Goal: Information Seeking & Learning: Learn about a topic

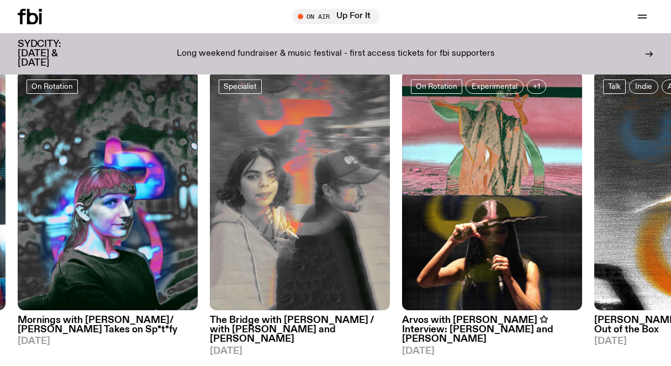
scroll to position [461, 0]
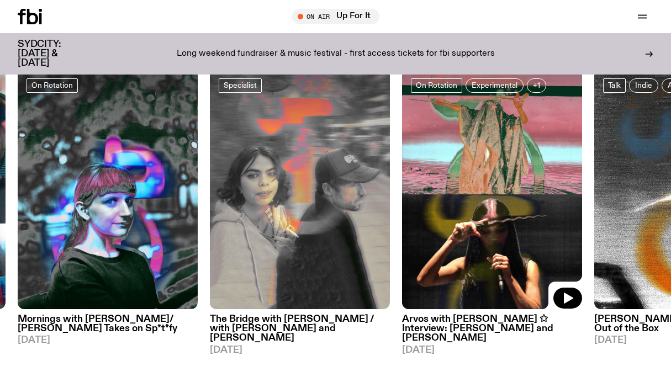
click at [521, 243] on img at bounding box center [492, 190] width 180 height 240
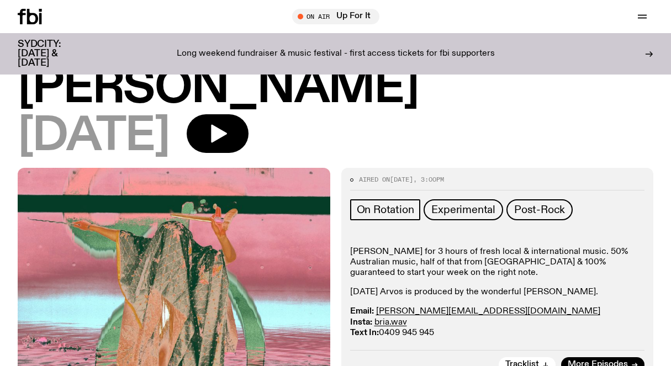
scroll to position [187, 0]
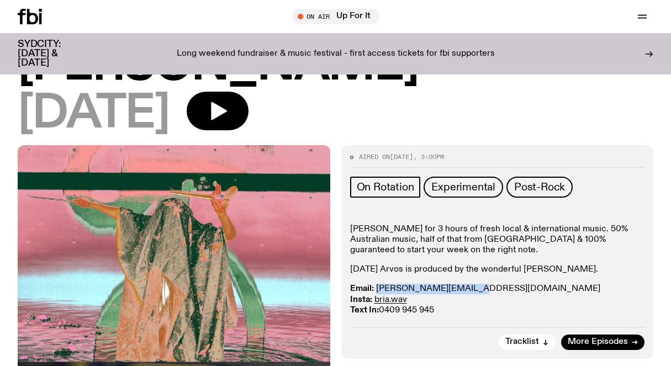
drag, startPoint x: 480, startPoint y: 247, endPoint x: 375, endPoint y: 245, distance: 104.3
click at [375, 284] on p "Email: [PERSON_NAME][EMAIL_ADDRESS][DOMAIN_NAME] Insta: bria.wav Text In: 0409 …" at bounding box center [497, 300] width 295 height 32
copy link "[PERSON_NAME][EMAIL_ADDRESS][DOMAIN_NAME]"
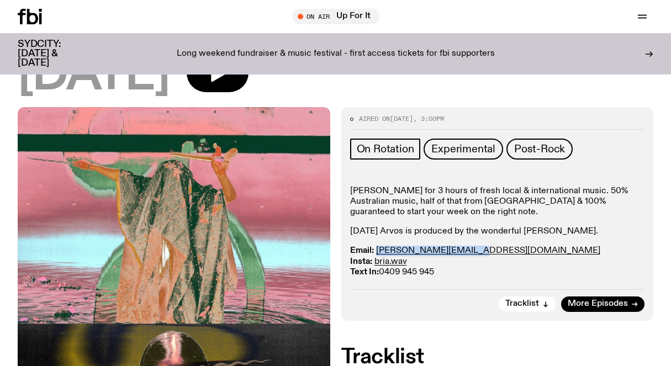
scroll to position [0, 0]
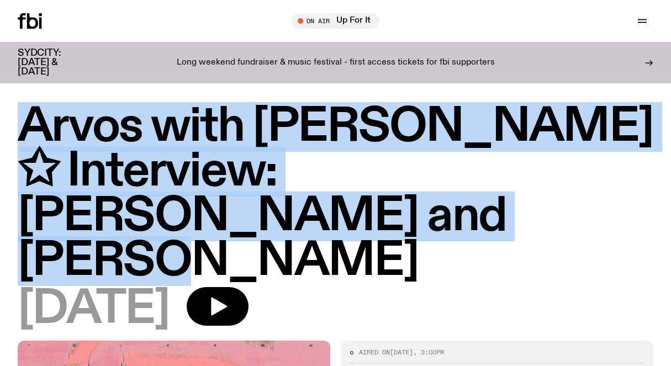
drag, startPoint x: 21, startPoint y: 125, endPoint x: 205, endPoint y: 213, distance: 203.9
click at [205, 213] on h1 "Arvos with [PERSON_NAME] ✩ Interview: [PERSON_NAME] and [PERSON_NAME]" at bounding box center [335, 194] width 635 height 179
copy h1 "Arvos with [PERSON_NAME] ✩ Interview: [PERSON_NAME] and [PERSON_NAME]"
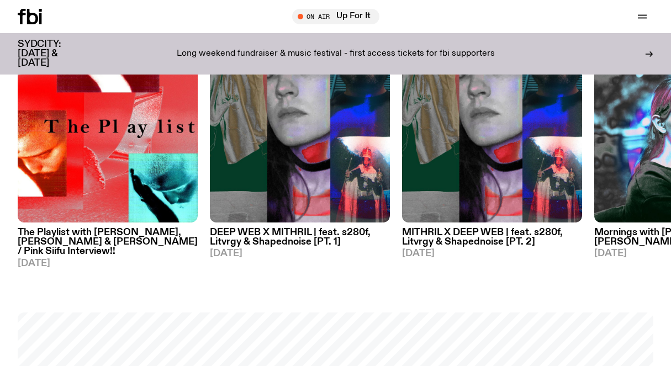
scroll to position [538, 0]
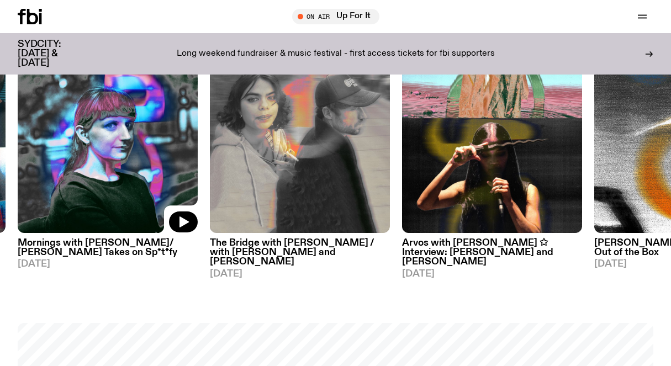
click at [136, 169] on img at bounding box center [108, 113] width 180 height 240
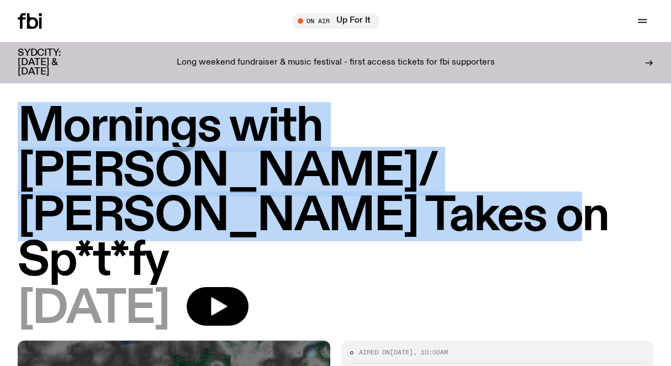
drag, startPoint x: 20, startPoint y: 117, endPoint x: 500, endPoint y: 166, distance: 482.7
click at [500, 166] on h1 "Mornings with [PERSON_NAME]/ [PERSON_NAME] Takes on Sp*t*fy" at bounding box center [335, 194] width 635 height 179
copy h1 "Mornings with [PERSON_NAME]/ [PERSON_NAME] Takes on Sp*t*fy"
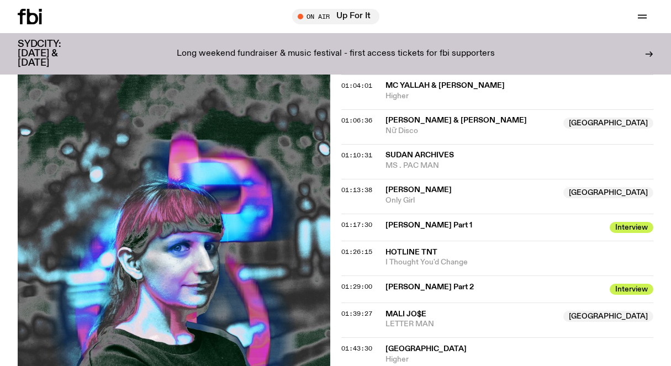
scroll to position [820, 0]
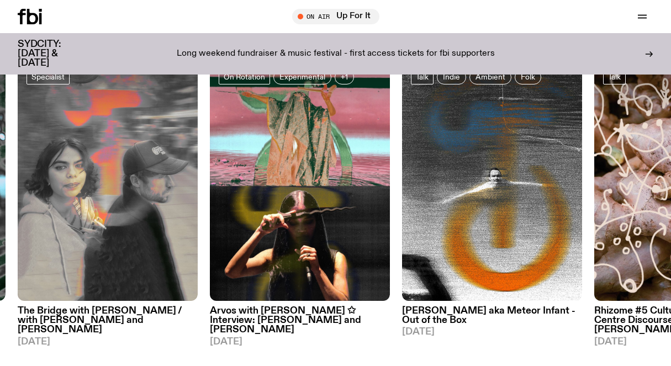
scroll to position [469, 0]
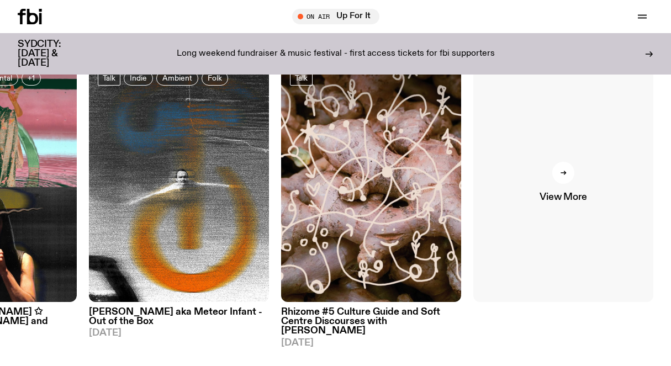
click at [565, 180] on div at bounding box center [563, 173] width 22 height 22
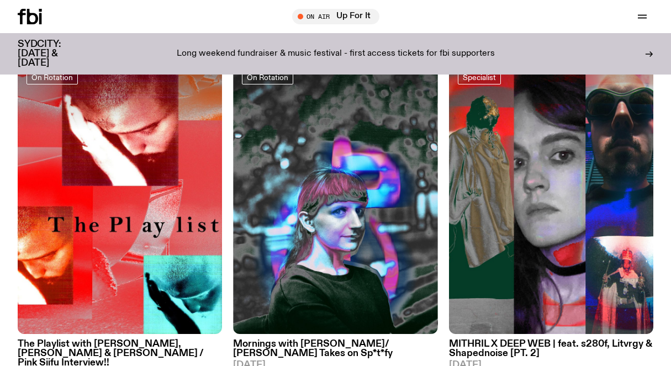
scroll to position [166, 0]
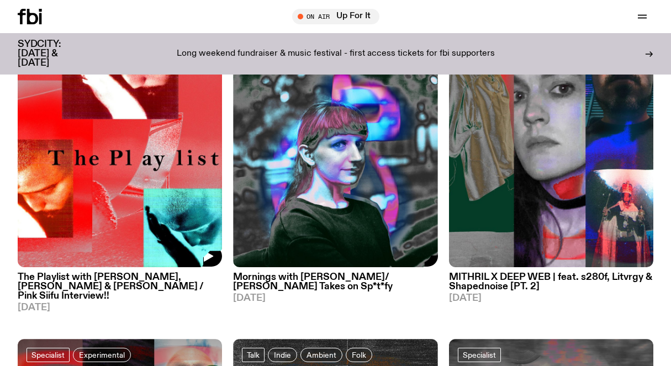
click at [132, 189] on img at bounding box center [120, 130] width 204 height 273
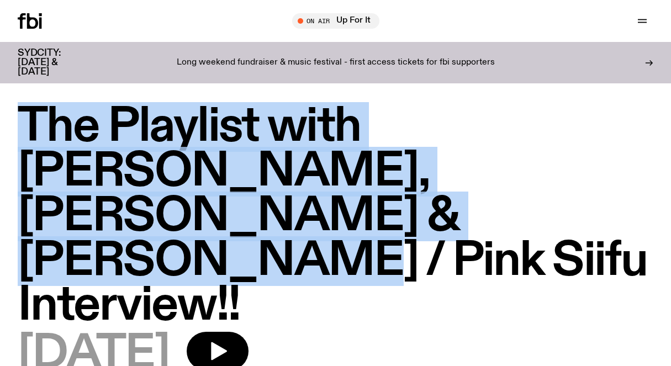
drag, startPoint x: 25, startPoint y: 120, endPoint x: 654, endPoint y: 174, distance: 631.0
click at [654, 174] on div "The Playlist with [PERSON_NAME], [PERSON_NAME] & [PERSON_NAME] / Pink Siifu Int…" at bounding box center [335, 245] width 671 height 280
copy h1 "The Playlist with [PERSON_NAME], [PERSON_NAME] & [PERSON_NAME] / Pink Siifu Int…"
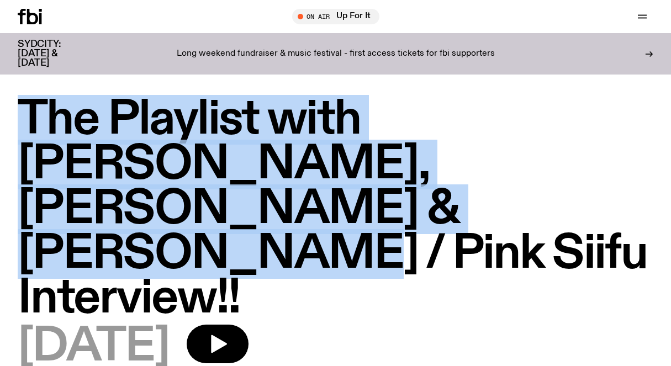
scroll to position [92, 0]
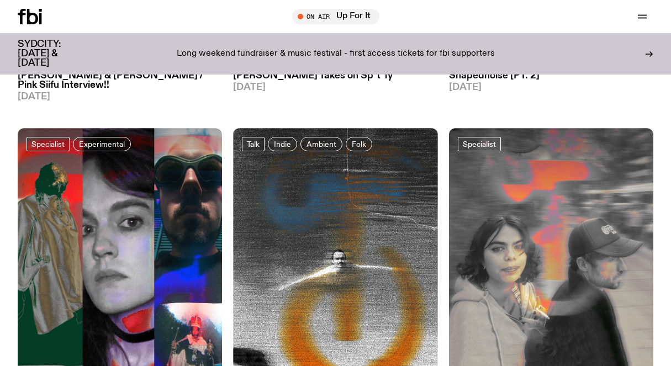
scroll to position [391, 0]
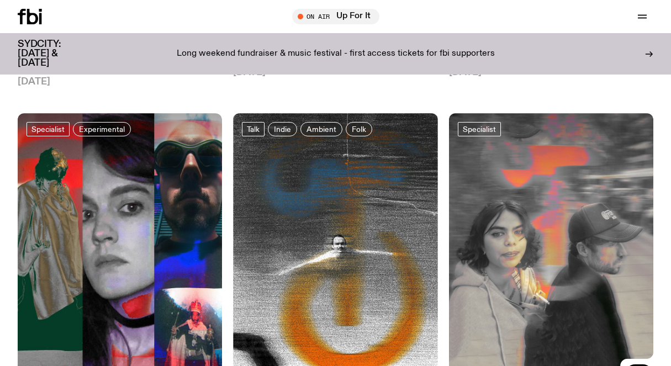
click at [480, 222] on img at bounding box center [551, 249] width 204 height 273
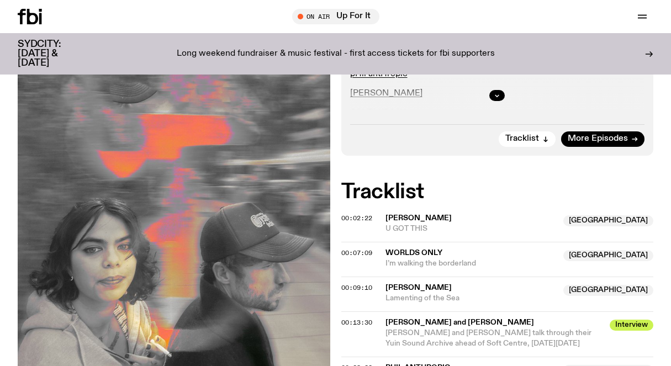
scroll to position [431, 0]
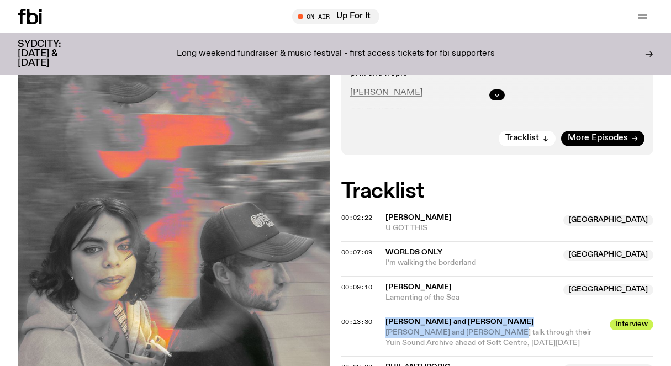
drag, startPoint x: 372, startPoint y: 286, endPoint x: 495, endPoint y: 285, distance: 123.1
click at [495, 356] on div "00:13:30 [PERSON_NAME] and [PERSON_NAME] Interview [PERSON_NAME] and [PERSON_NA…" at bounding box center [497, 373] width 312 height 35
click at [497, 317] on span "[PERSON_NAME] and [PERSON_NAME]" at bounding box center [494, 322] width 218 height 10
drag, startPoint x: 497, startPoint y: 276, endPoint x: 381, endPoint y: 278, distance: 115.9
click at [381, 356] on div "00:13:30 [PERSON_NAME] and [PERSON_NAME] Interview [PERSON_NAME] and [PERSON_NA…" at bounding box center [497, 373] width 312 height 35
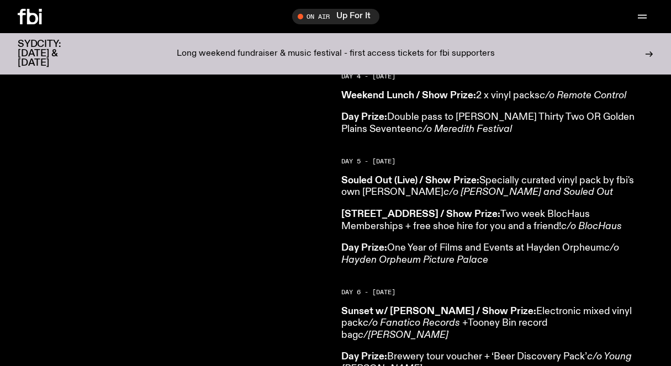
scroll to position [566, 0]
